Goal: Task Accomplishment & Management: Manage account settings

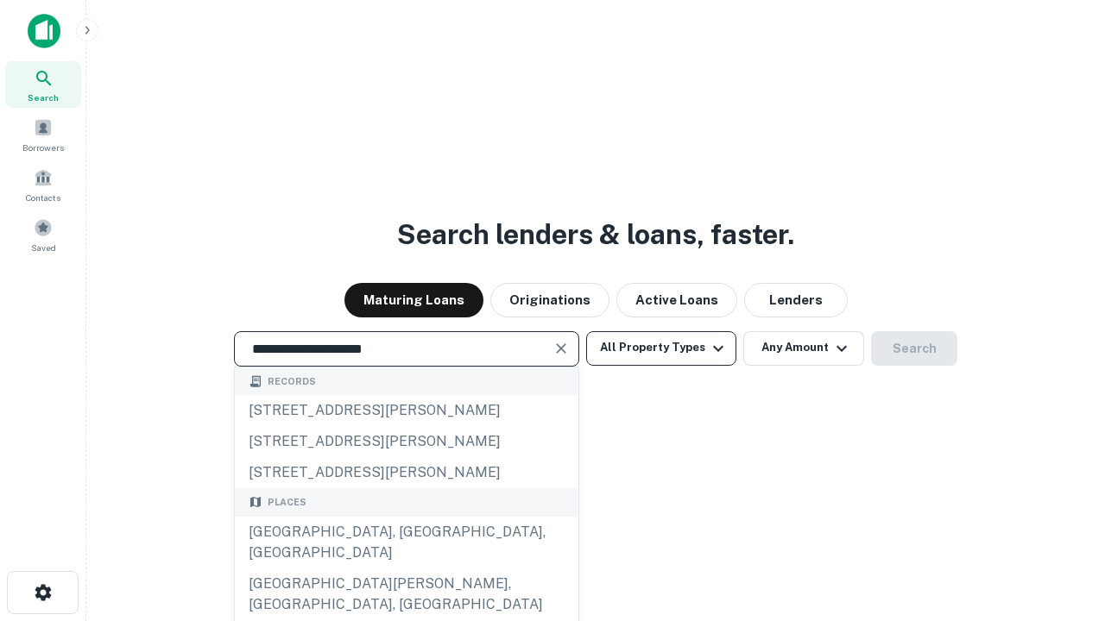
click at [406, 569] on div "[GEOGRAPHIC_DATA], [GEOGRAPHIC_DATA], [GEOGRAPHIC_DATA]" at bounding box center [406, 543] width 343 height 52
click at [661, 348] on button "All Property Types" at bounding box center [661, 348] width 150 height 35
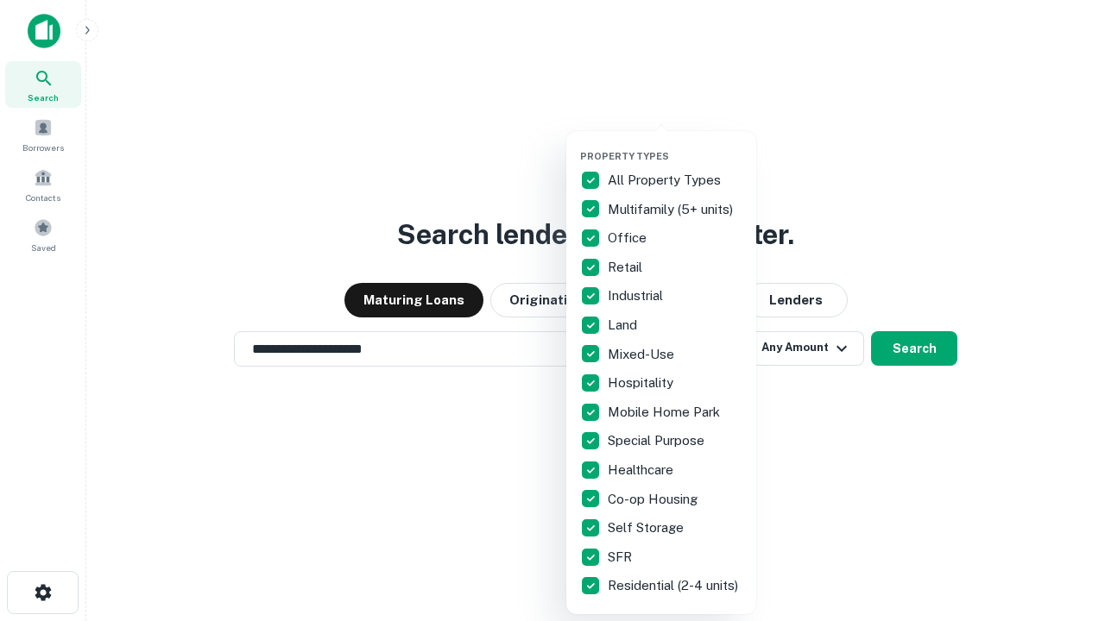
type input "**********"
click at [675, 145] on button "button" at bounding box center [675, 145] width 190 height 1
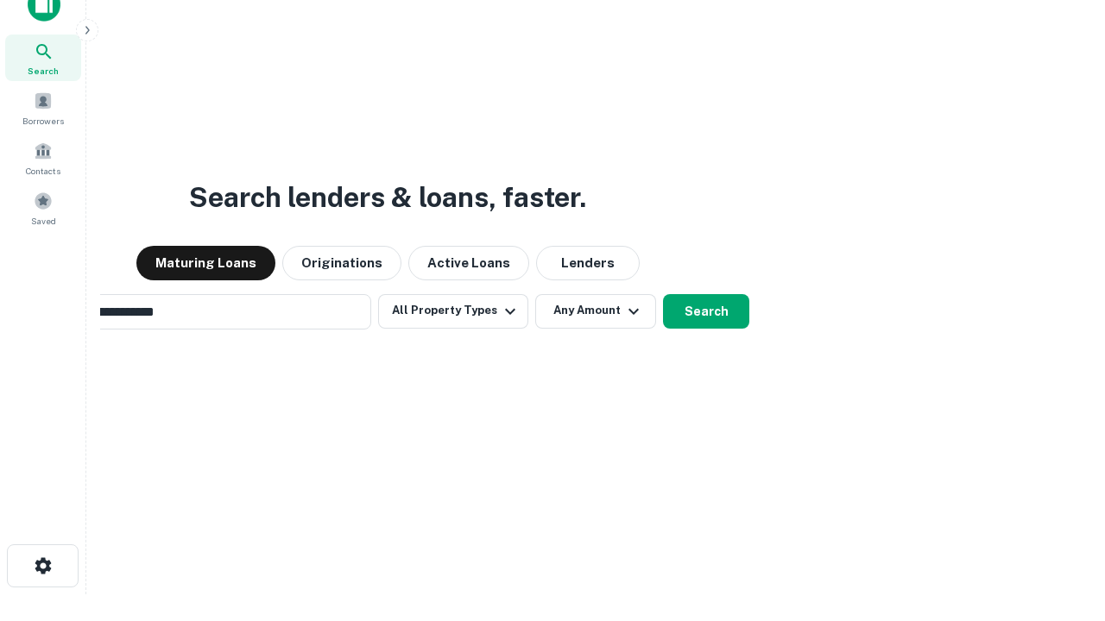
scroll to position [28, 0]
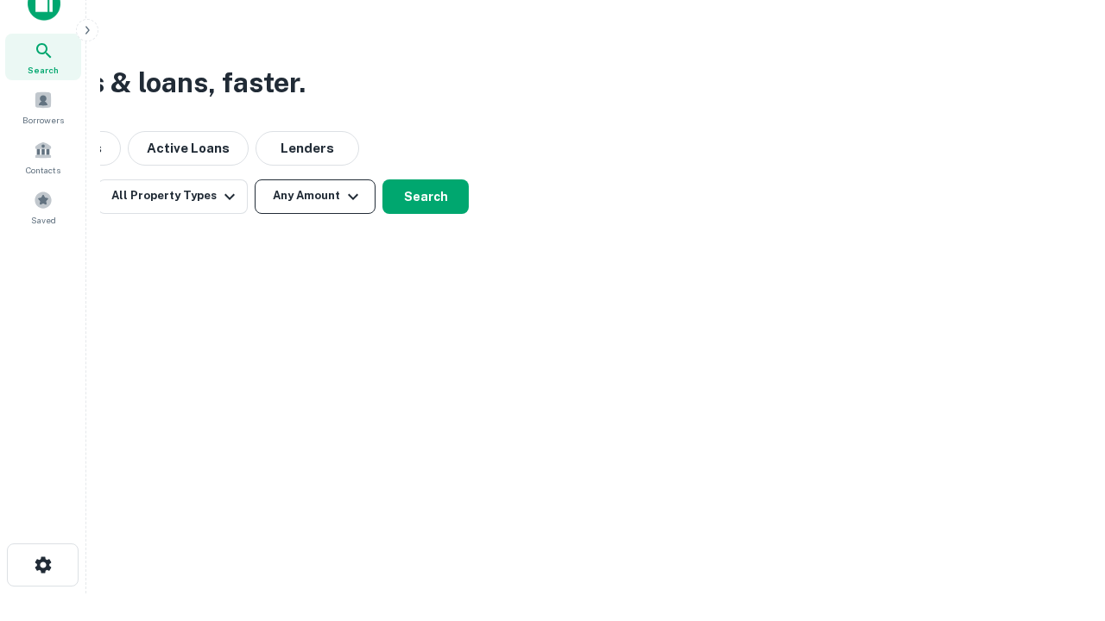
click at [315, 196] on button "Any Amount" at bounding box center [315, 197] width 121 height 35
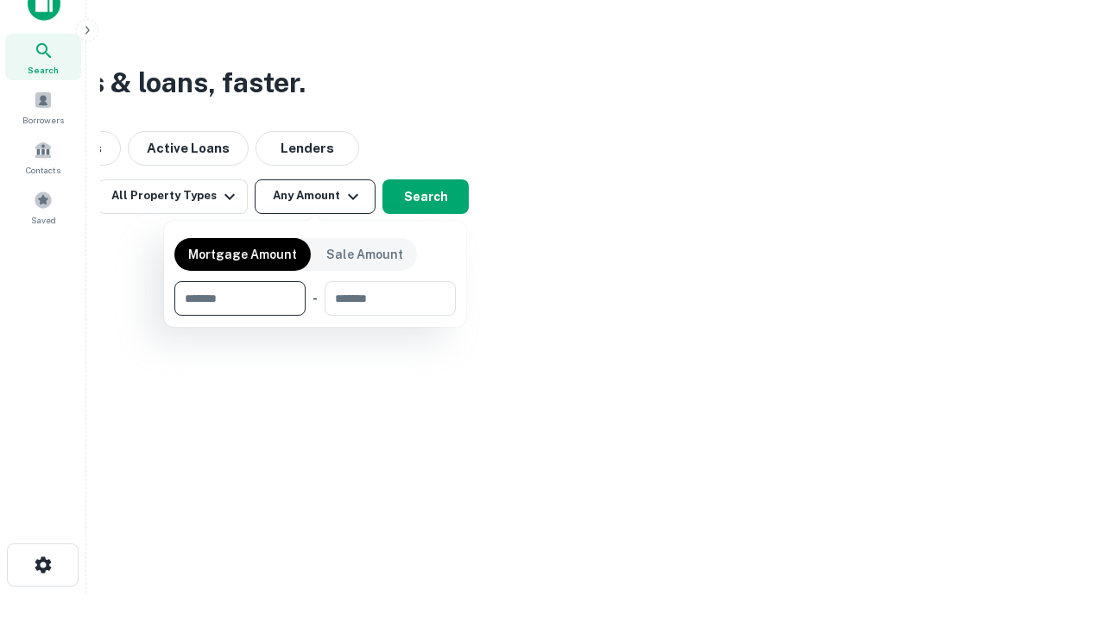
type input "*******"
click at [315, 316] on button "button" at bounding box center [314, 316] width 281 height 1
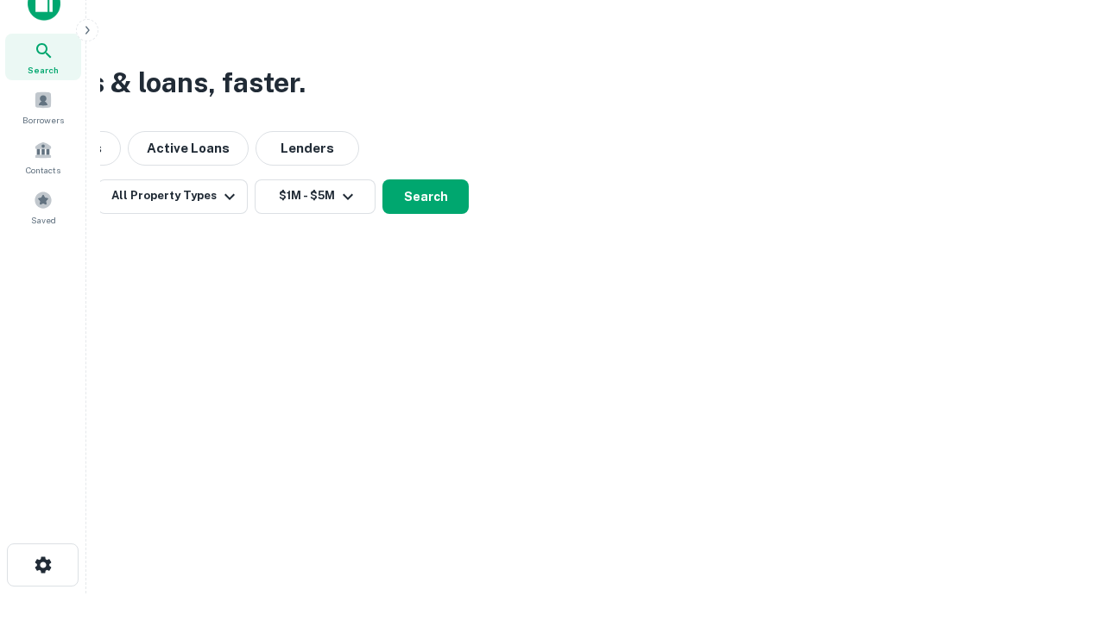
scroll to position [27, 0]
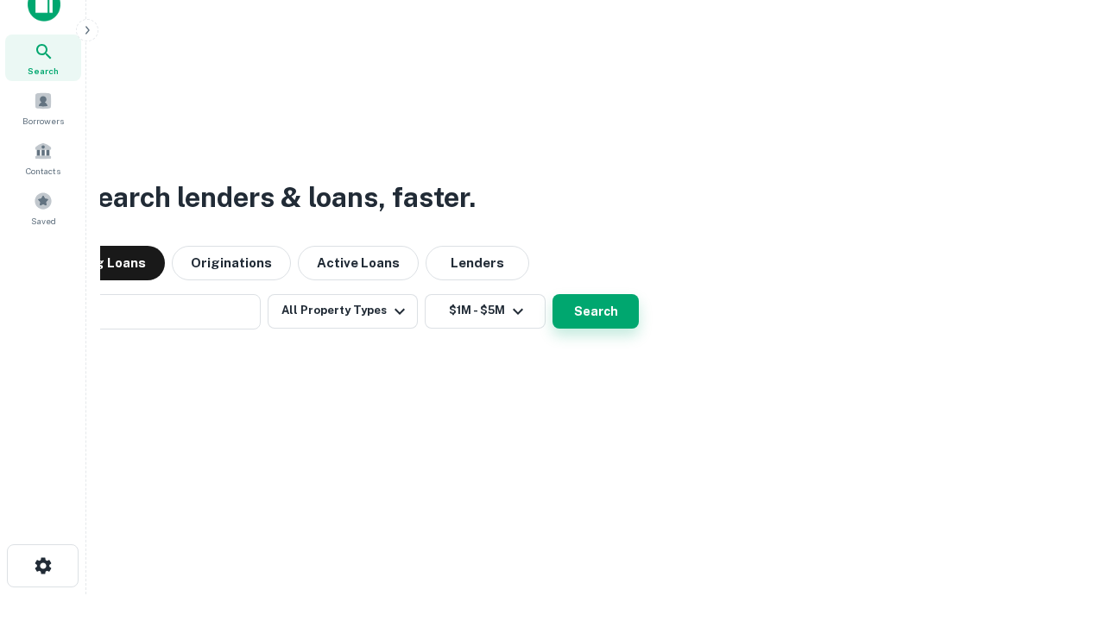
click at [552, 294] on button "Search" at bounding box center [595, 311] width 86 height 35
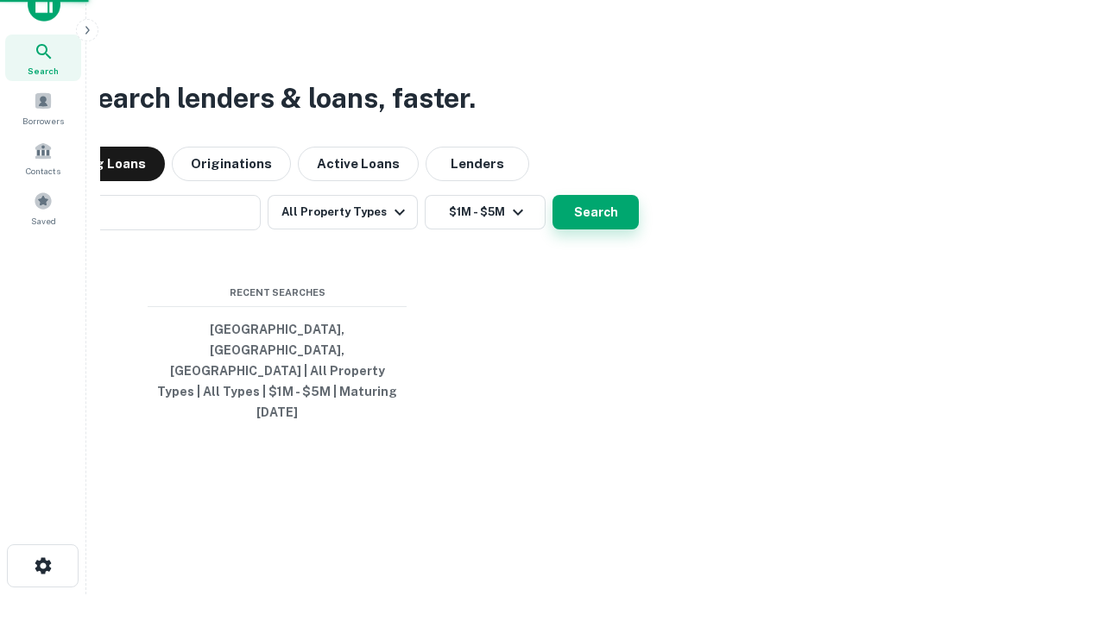
scroll to position [28, 0]
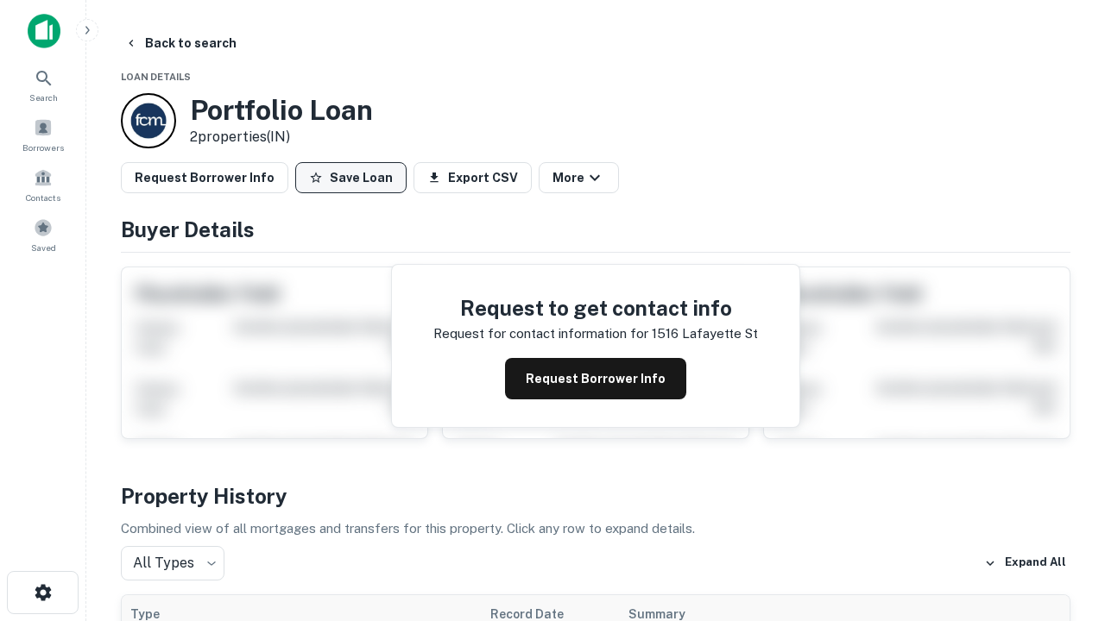
click at [350, 178] on button "Save Loan" at bounding box center [350, 177] width 111 height 31
